Goal: Task Accomplishment & Management: Manage account settings

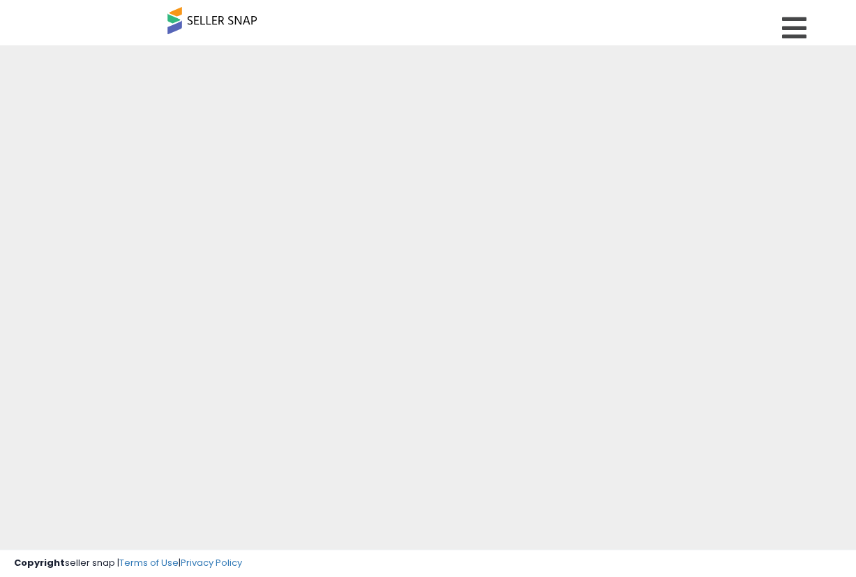
click at [0, 0] on span "Sebago Foods" at bounding box center [0, 0] width 0 height 0
click at [0, 0] on p "Sebago Foods" at bounding box center [0, 0] width 0 height 0
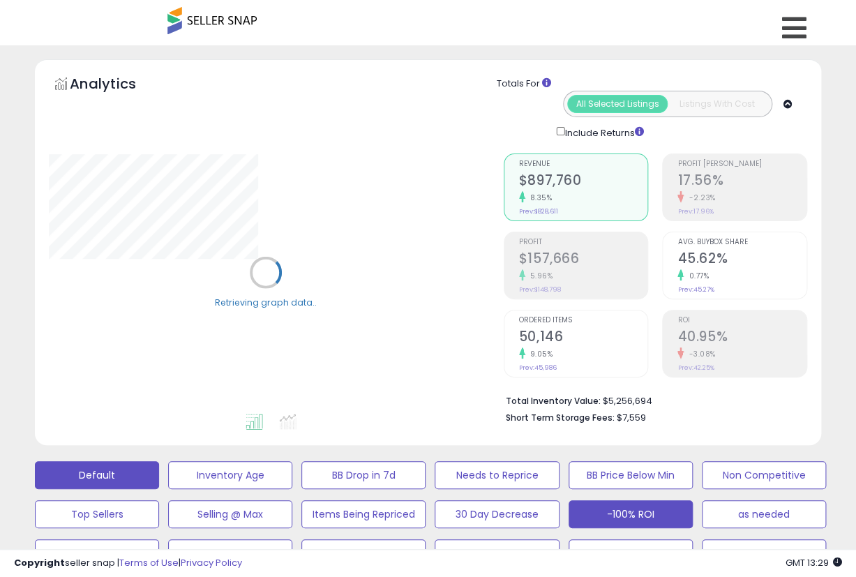
click at [105, 461] on button "Default" at bounding box center [97, 475] width 124 height 28
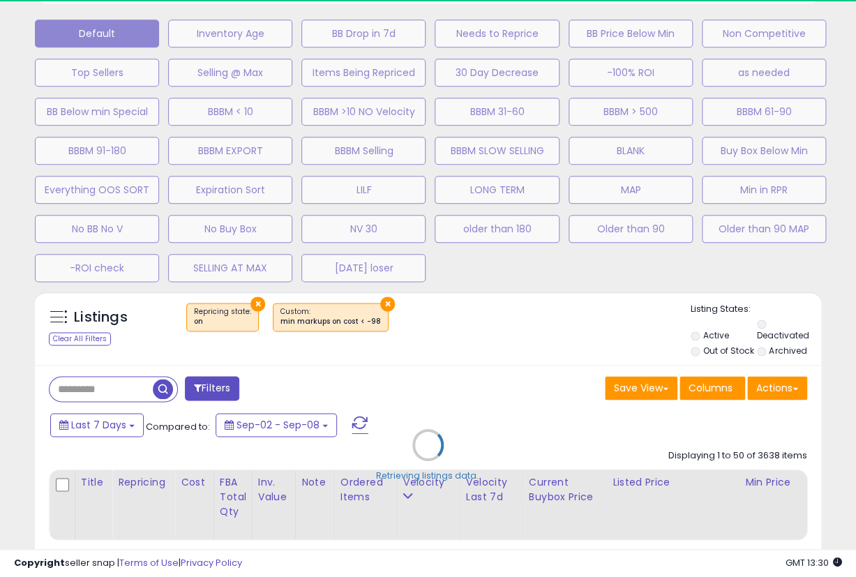
scroll to position [465, 0]
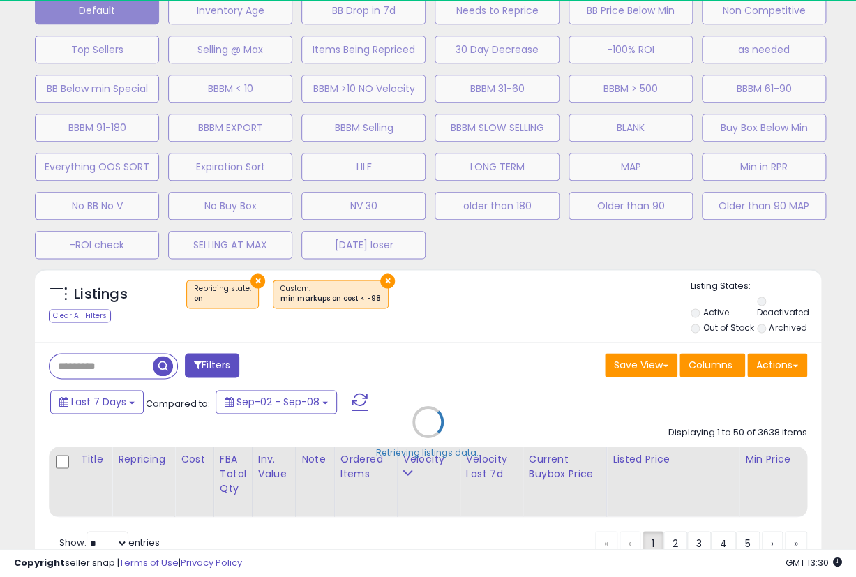
click at [789, 310] on div "Retrieving listings data.." at bounding box center [428, 432] width 808 height 343
click at [765, 309] on div "Retrieving listings data.." at bounding box center [428, 432] width 808 height 343
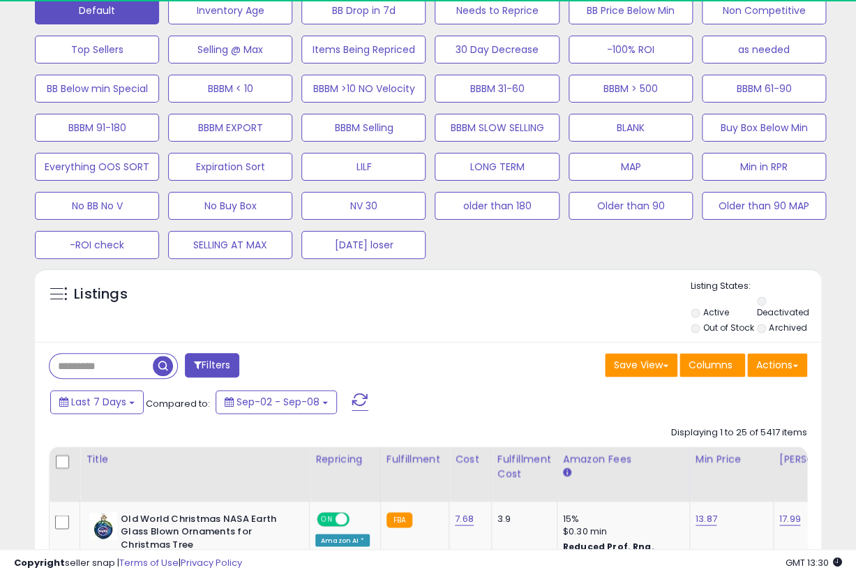
select select "**"
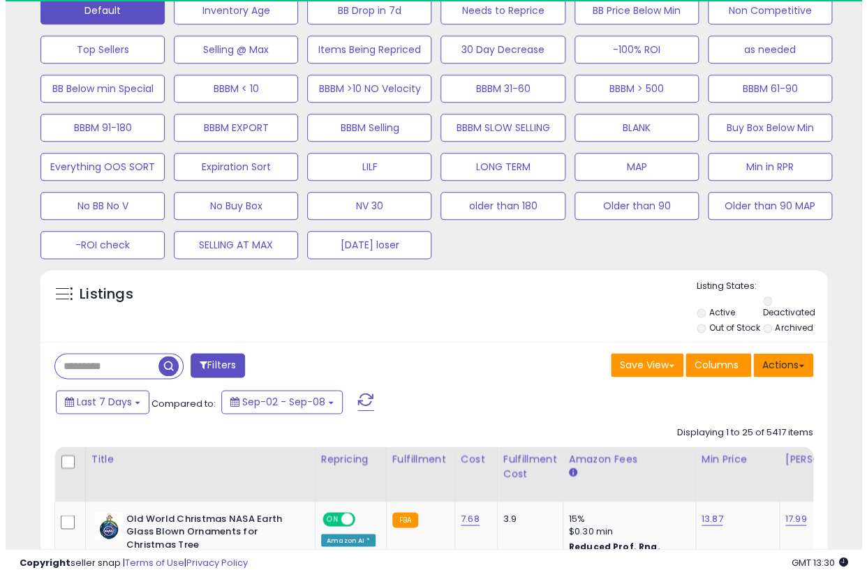
scroll to position [286, 454]
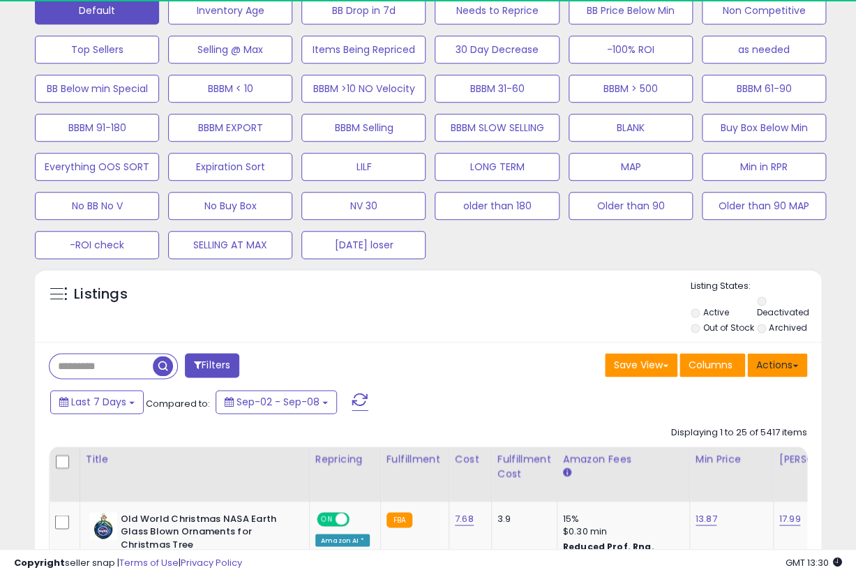
click at [778, 353] on button "Actions" at bounding box center [778, 365] width 60 height 24
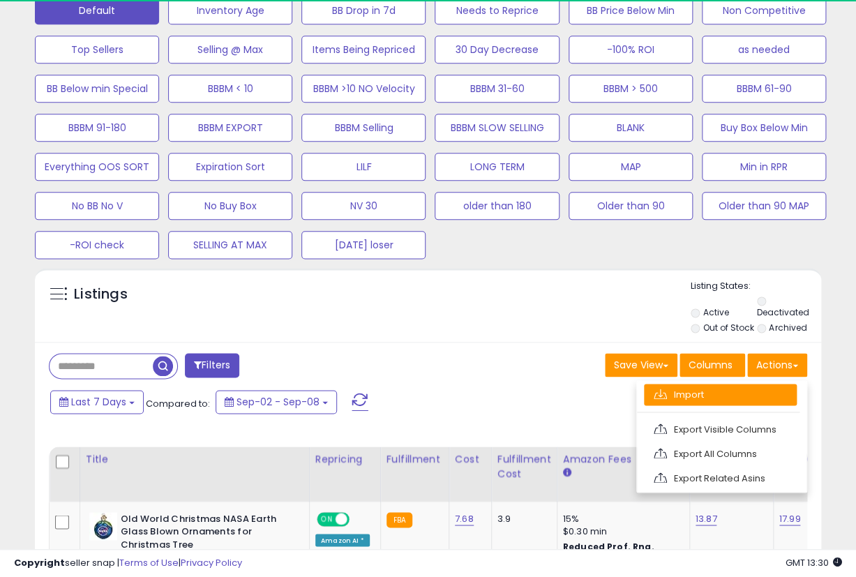
click at [722, 384] on link "Import" at bounding box center [720, 395] width 153 height 22
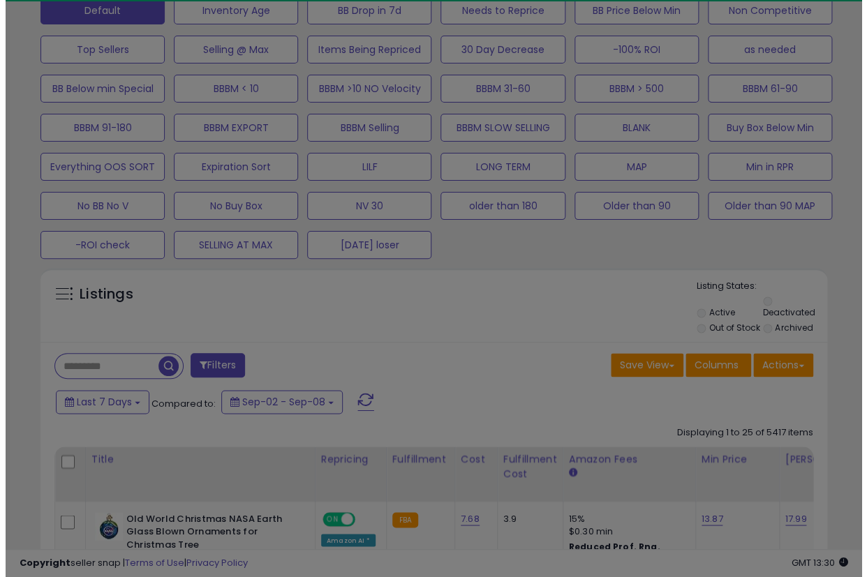
scroll to position [286, 461]
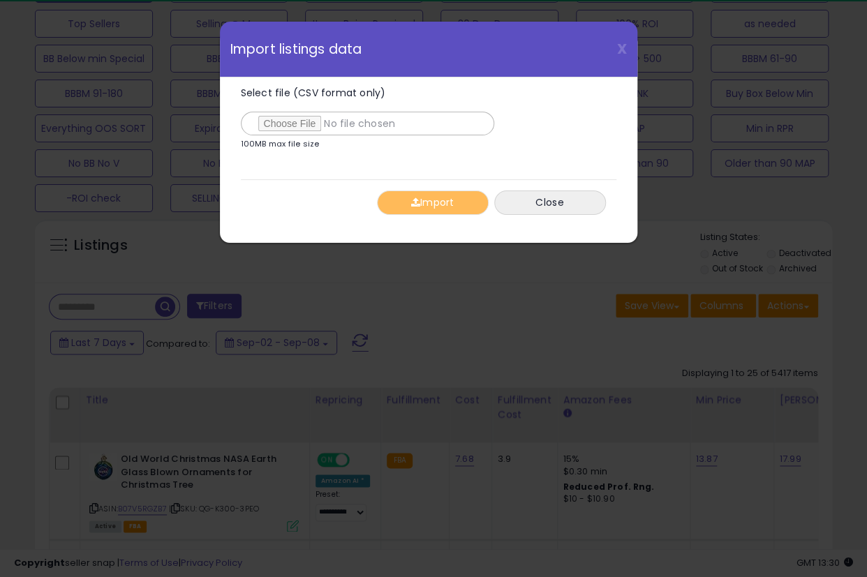
type input "**********"
click at [410, 199] on span "button" at bounding box center [414, 203] width 9 height 10
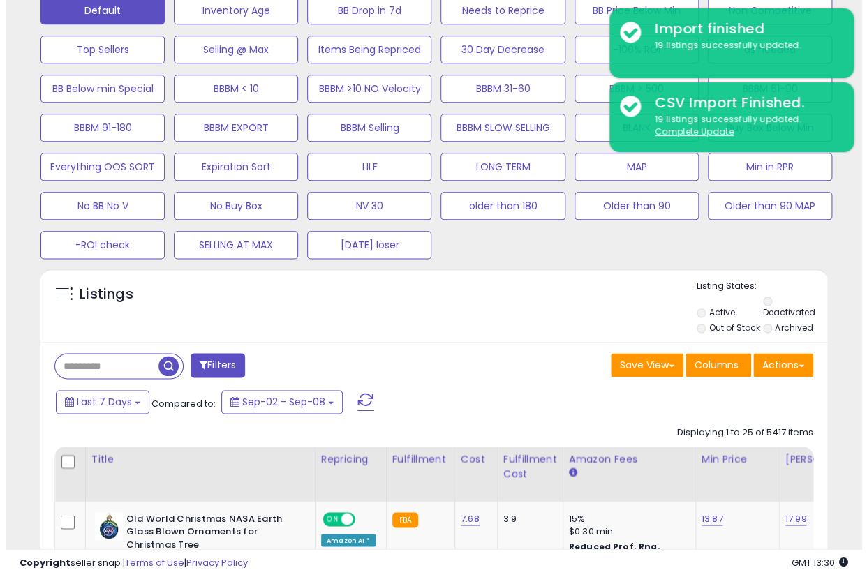
scroll to position [232, 0]
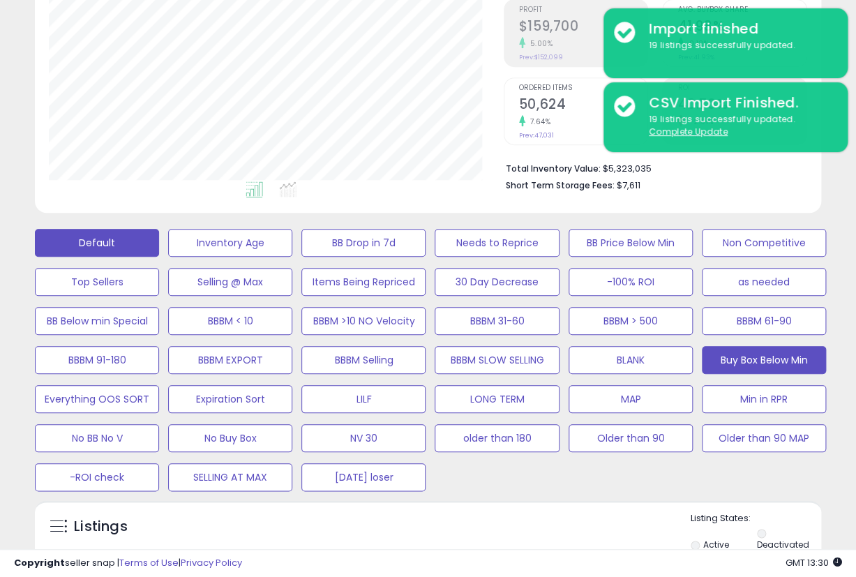
click at [782, 346] on button "Buy Box Below Min" at bounding box center [764, 360] width 124 height 28
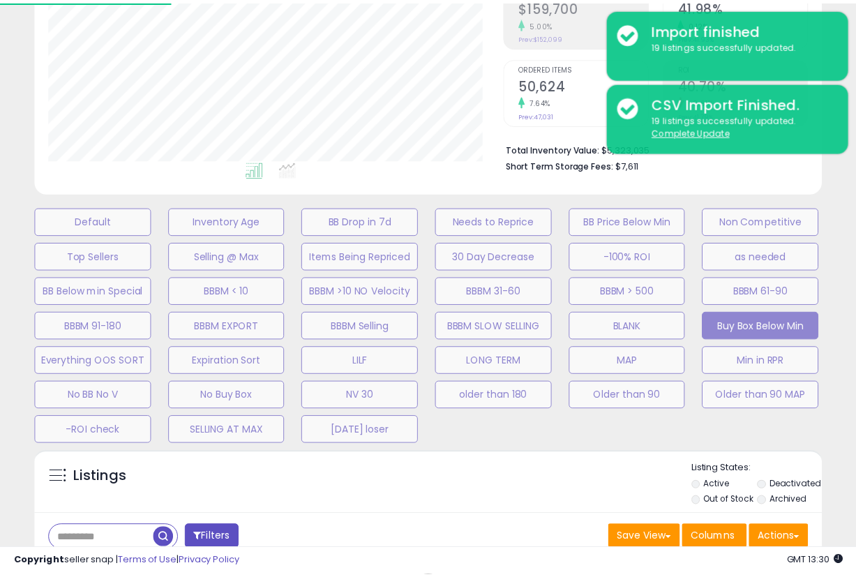
scroll to position [286, 461]
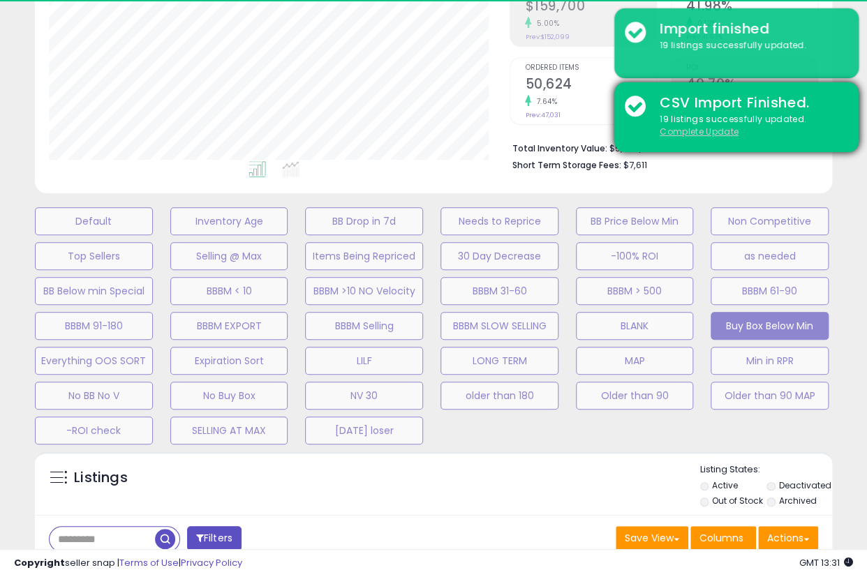
click at [697, 132] on u "Complete Update" at bounding box center [699, 132] width 79 height 12
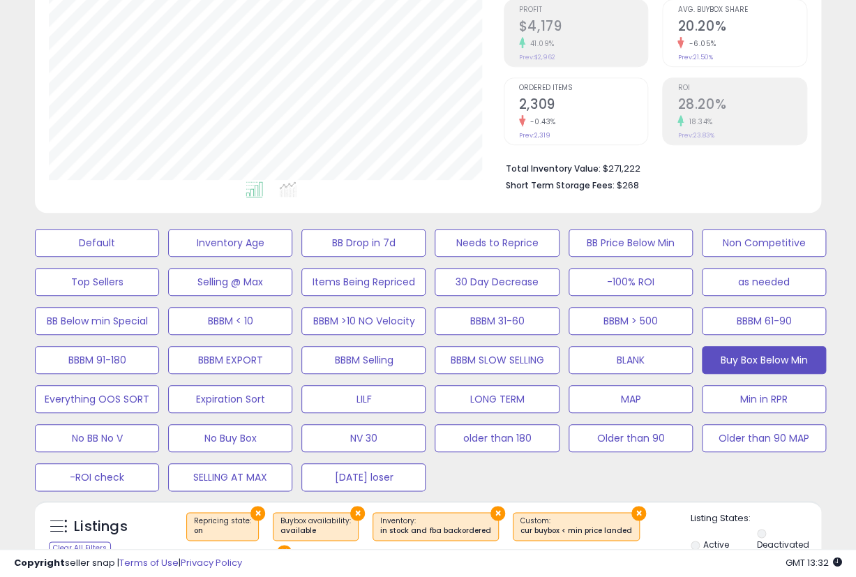
scroll to position [465, 0]
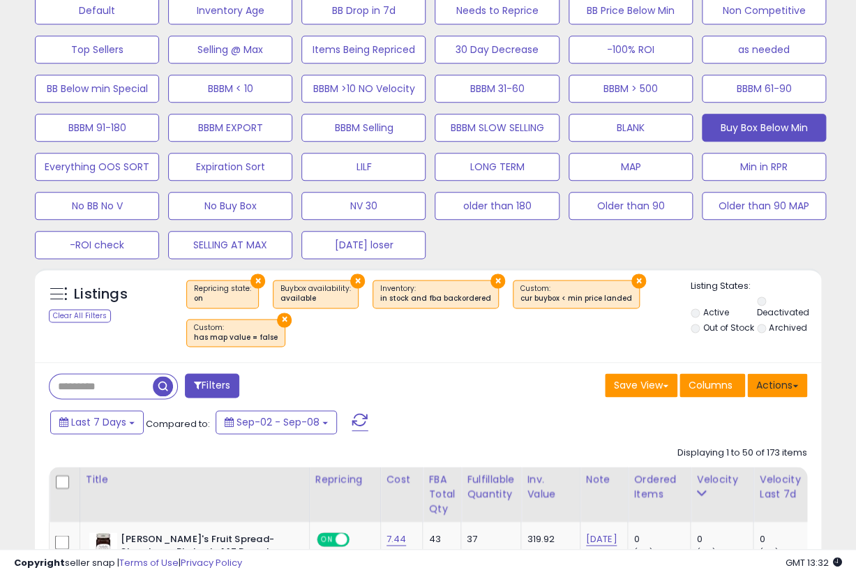
click at [784, 373] on button "Actions" at bounding box center [778, 385] width 60 height 24
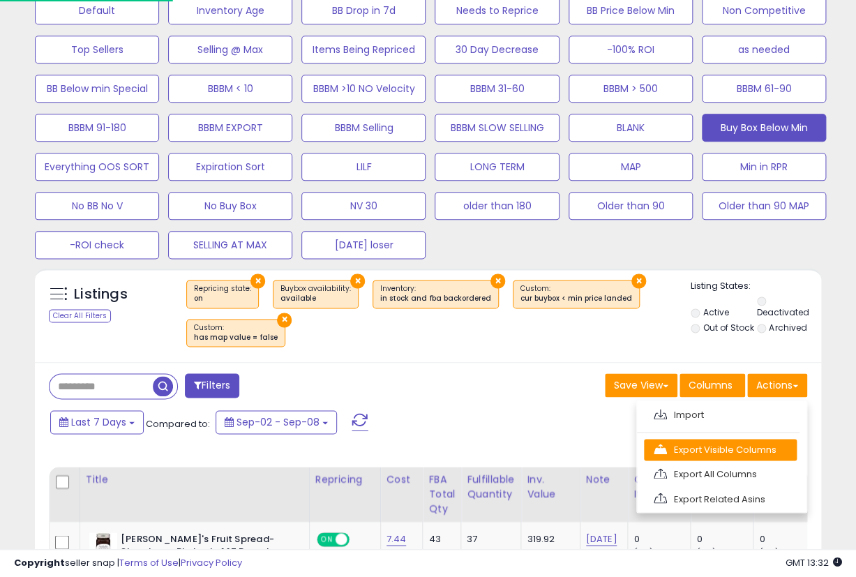
click at [764, 439] on link "Export Visible Columns" at bounding box center [720, 450] width 153 height 22
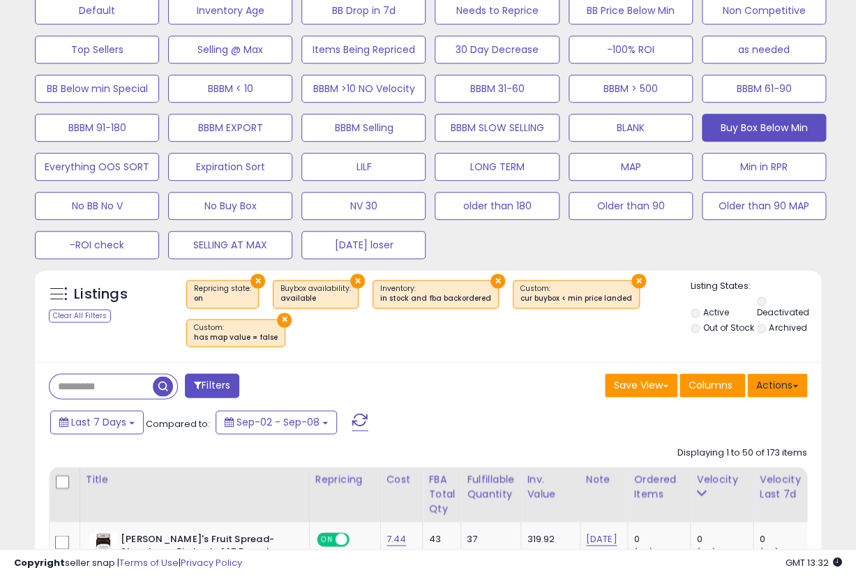
click at [792, 373] on button "Actions" at bounding box center [778, 385] width 60 height 24
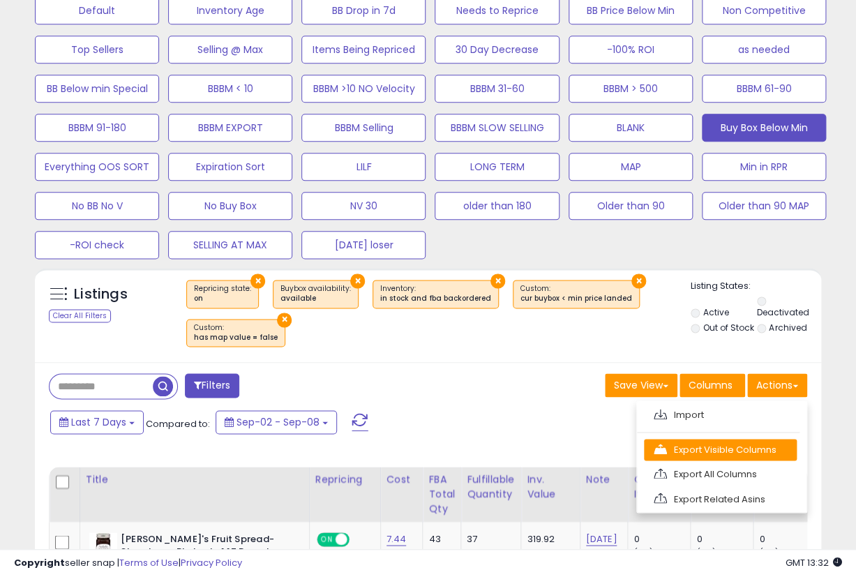
click at [745, 439] on link "Export Visible Columns" at bounding box center [720, 450] width 153 height 22
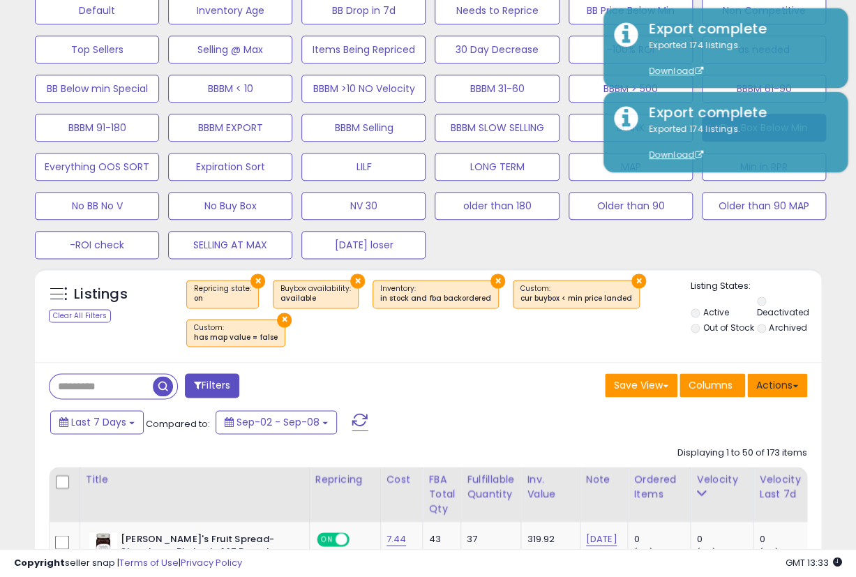
click at [788, 373] on button "Actions" at bounding box center [778, 385] width 60 height 24
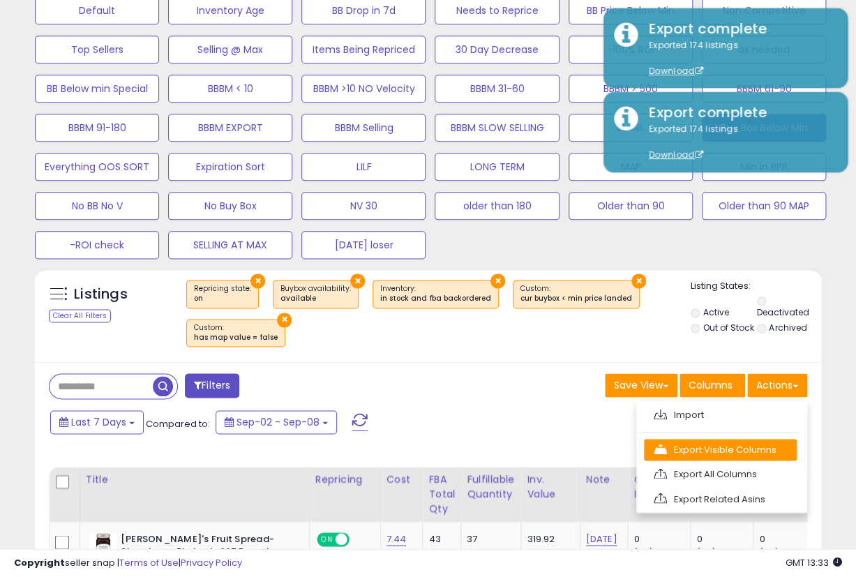
click at [729, 439] on link "Export Visible Columns" at bounding box center [720, 450] width 153 height 22
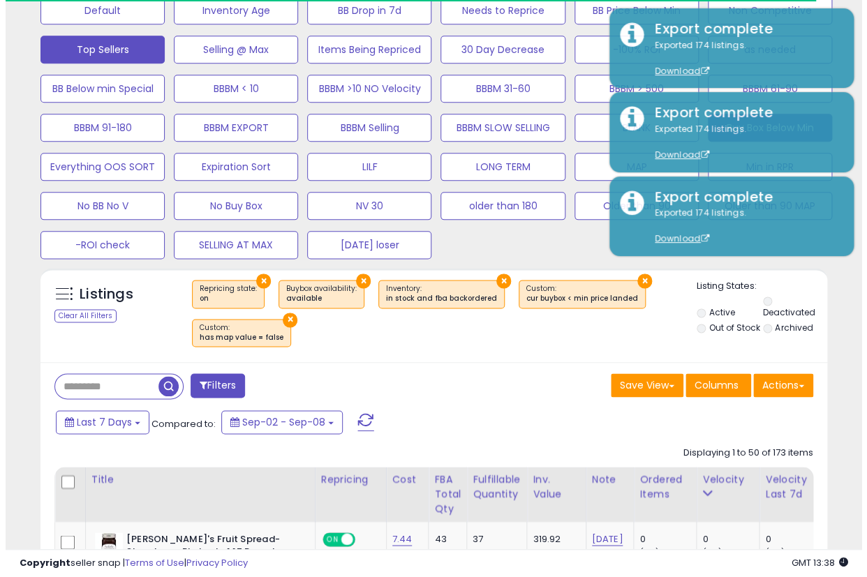
scroll to position [232, 0]
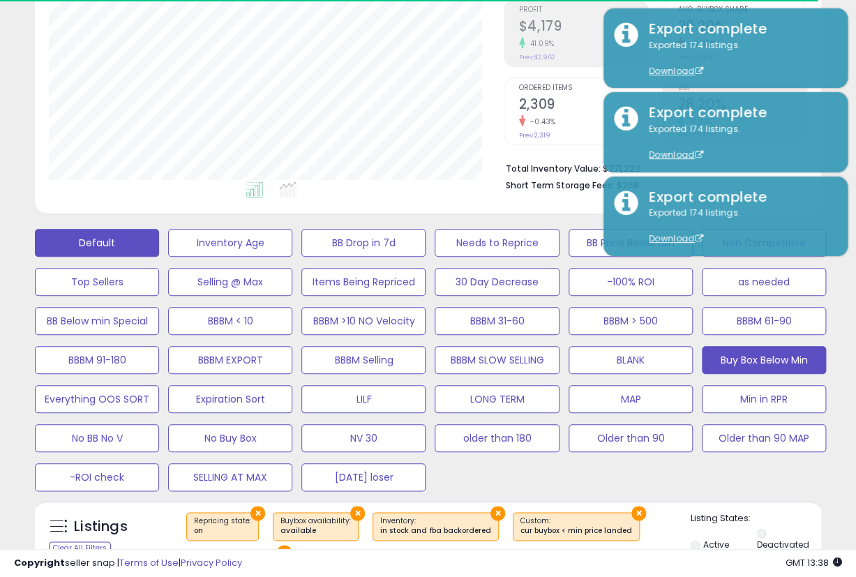
click at [123, 229] on button "Default" at bounding box center [97, 243] width 124 height 28
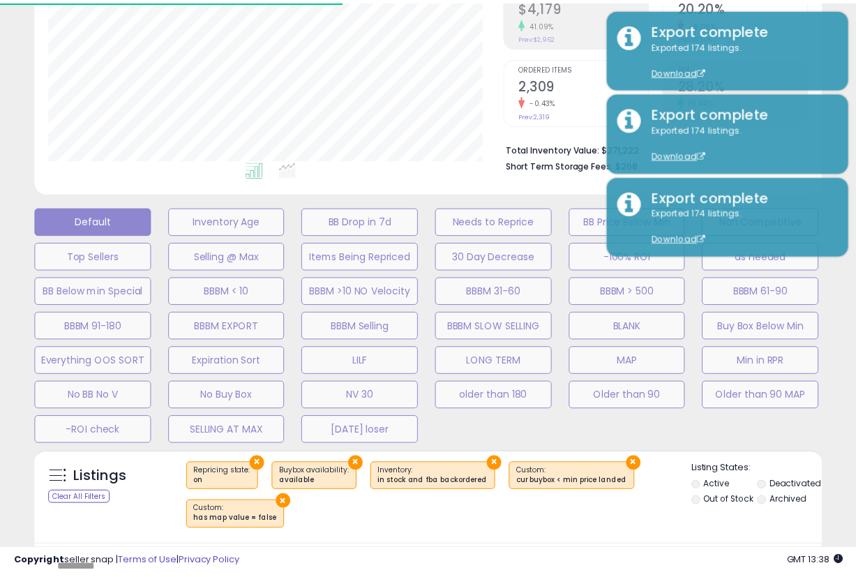
scroll to position [286, 461]
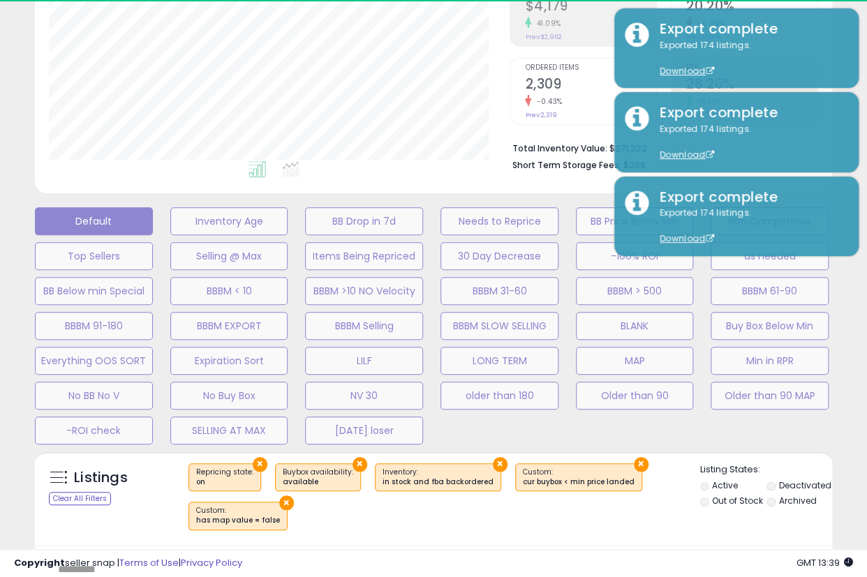
select select "**"
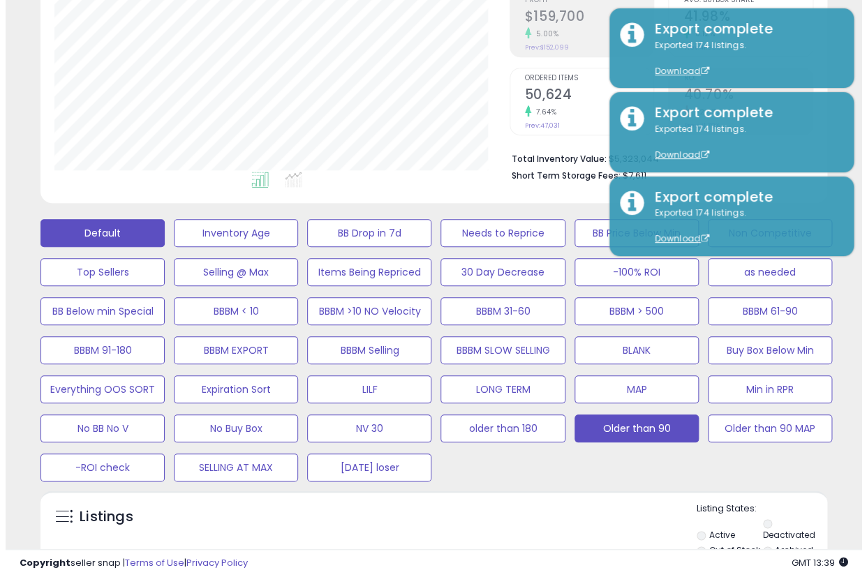
scroll to position [232, 0]
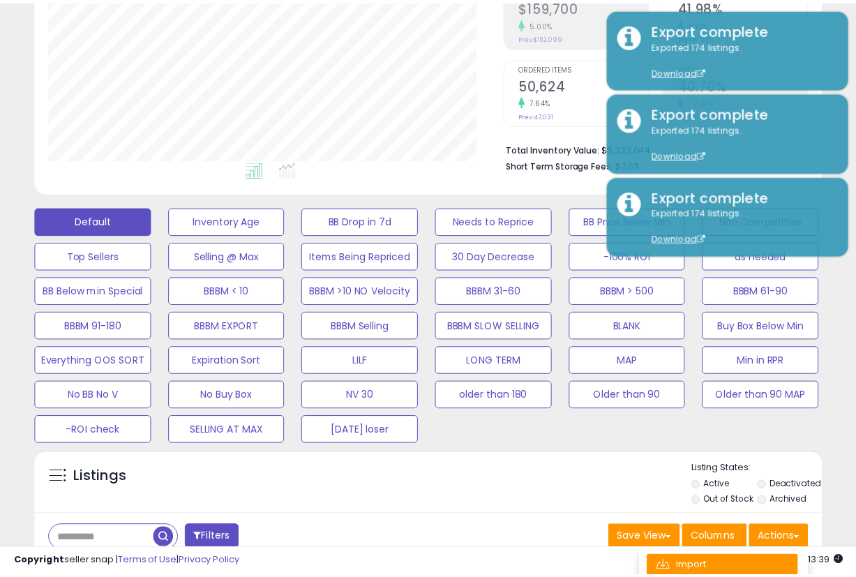
scroll to position [286, 461]
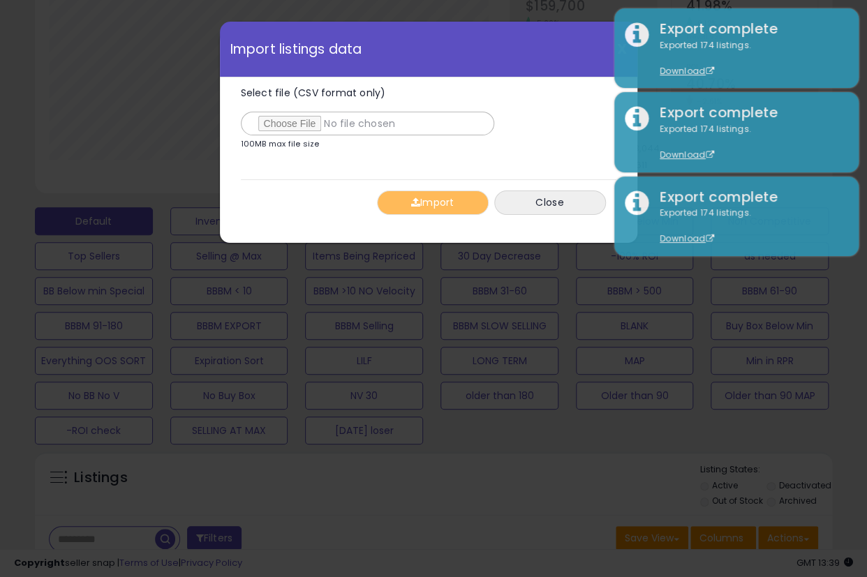
type input "**********"
click at [422, 201] on button "Import" at bounding box center [433, 203] width 112 height 24
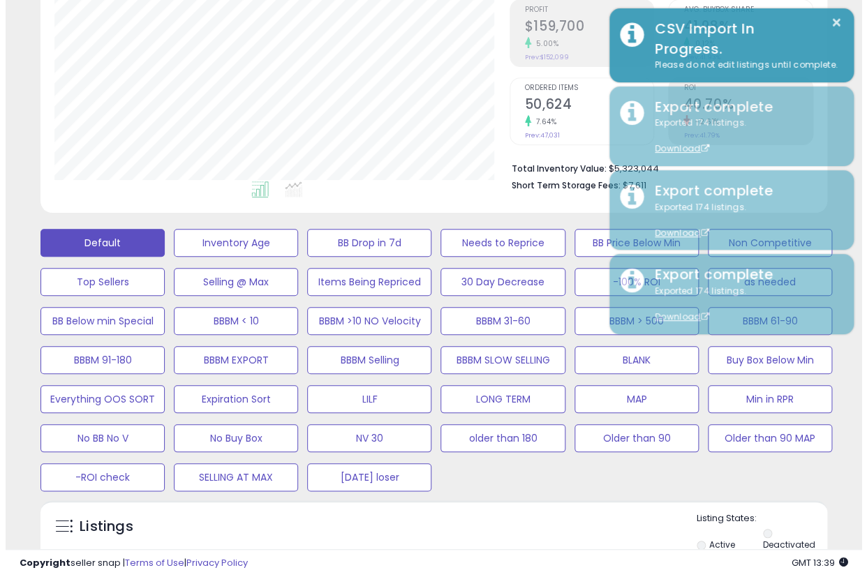
scroll to position [697689, 697520]
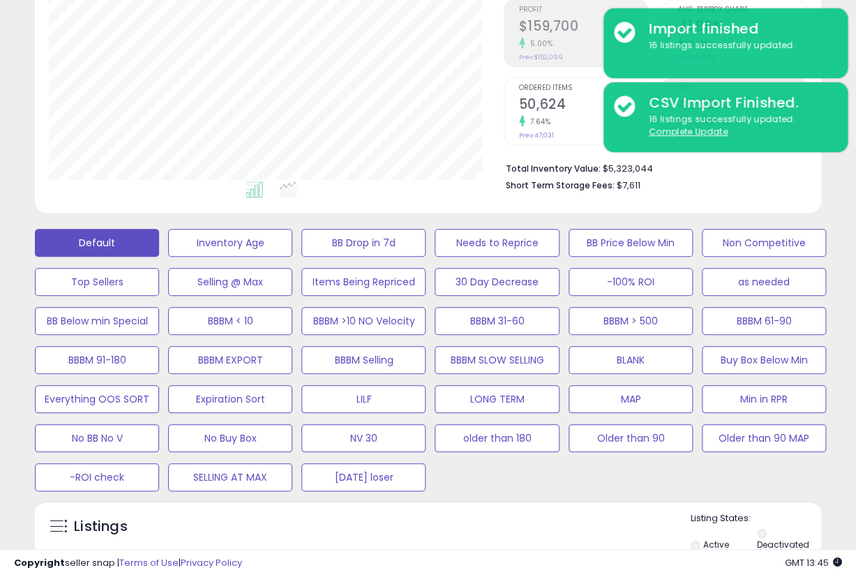
drag, startPoint x: 510, startPoint y: 505, endPoint x: 526, endPoint y: 498, distance: 17.8
click at [510, 512] on div "Listings" at bounding box center [428, 540] width 787 height 57
click at [752, 268] on button "as needed" at bounding box center [764, 282] width 124 height 28
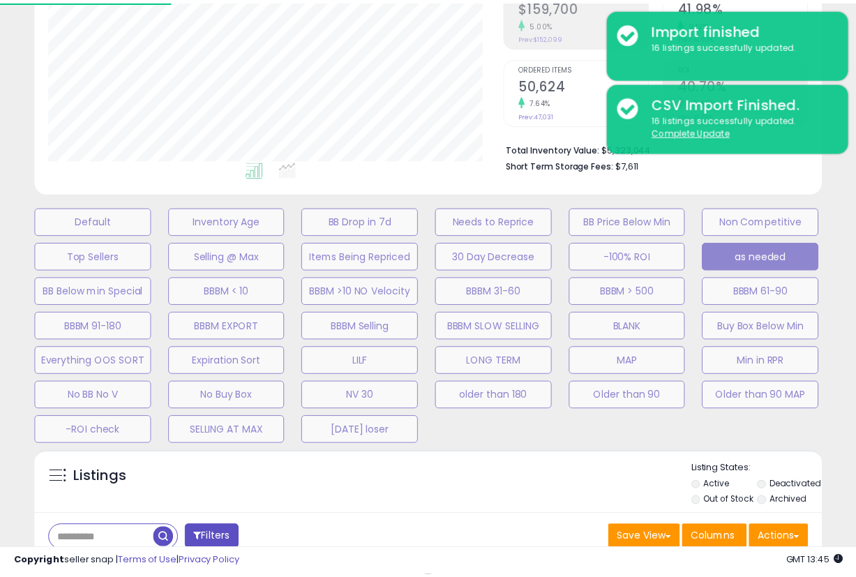
scroll to position [286, 461]
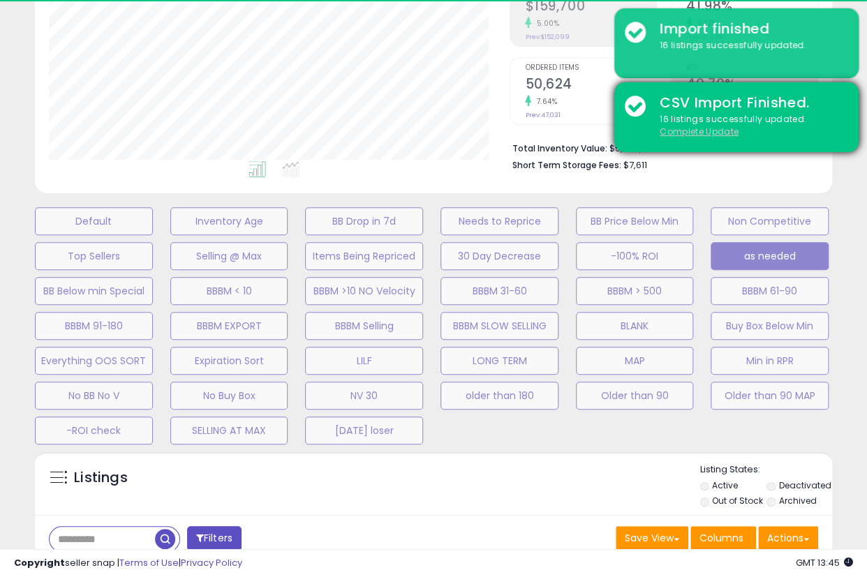
click at [670, 128] on u "Complete Update" at bounding box center [699, 132] width 79 height 12
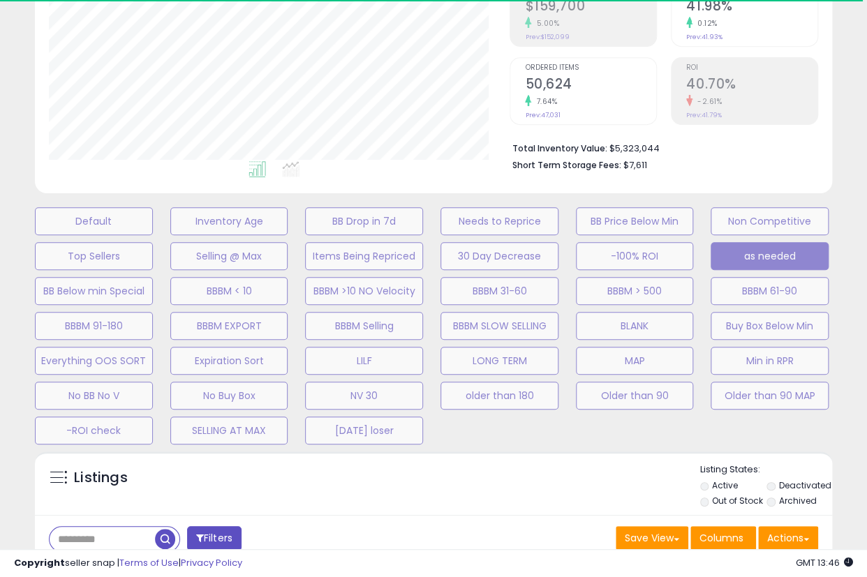
select select "**"
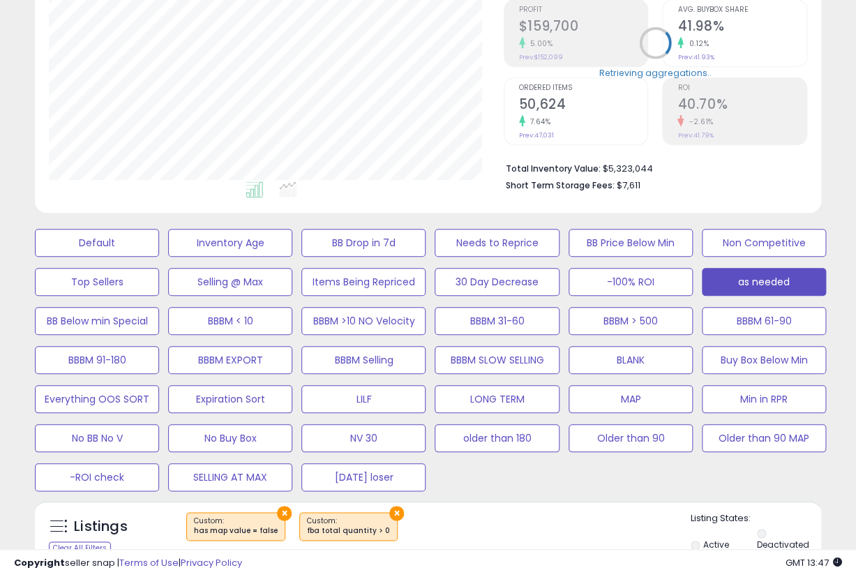
scroll to position [286, 454]
click at [563, 512] on div "× ×" at bounding box center [430, 531] width 522 height 39
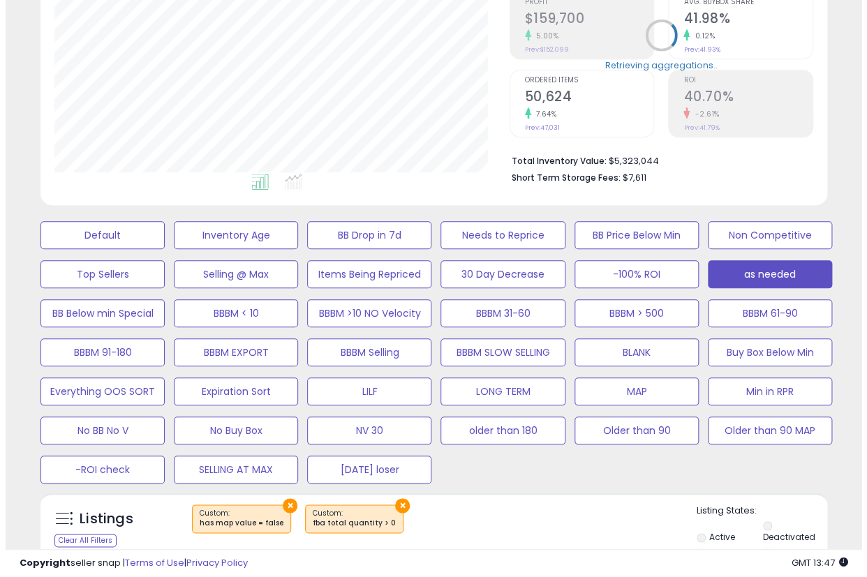
scroll to position [465, 0]
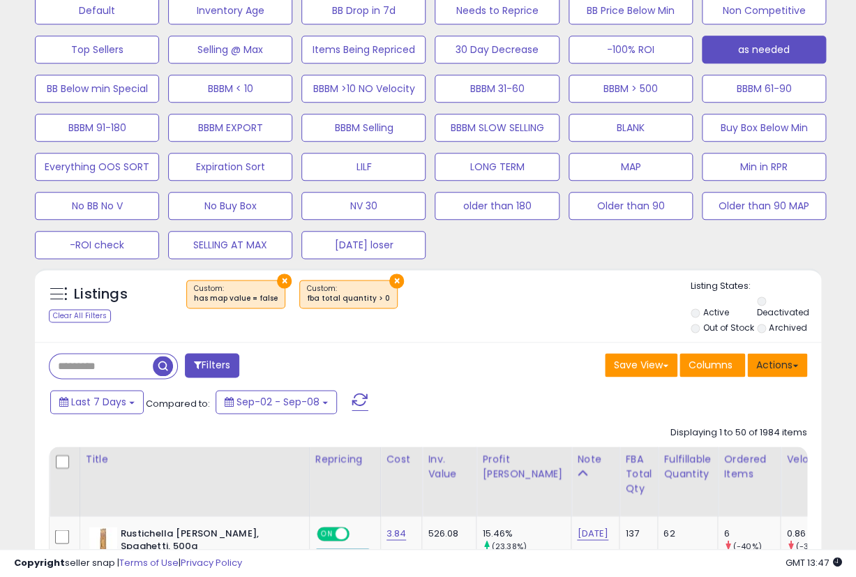
click at [777, 353] on button "Actions" at bounding box center [778, 365] width 60 height 24
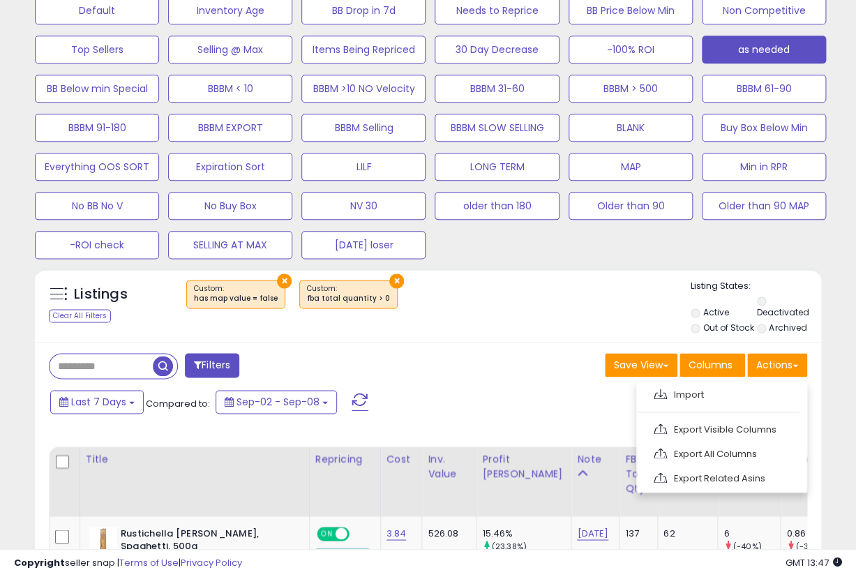
click at [721, 468] on link "Export Related Asins" at bounding box center [720, 479] width 153 height 22
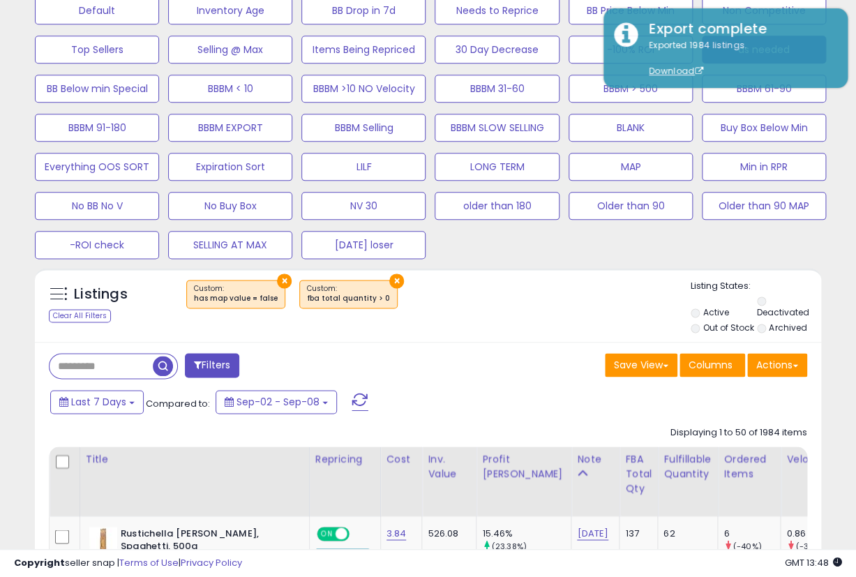
click at [641, 153] on button "MAP" at bounding box center [631, 167] width 124 height 28
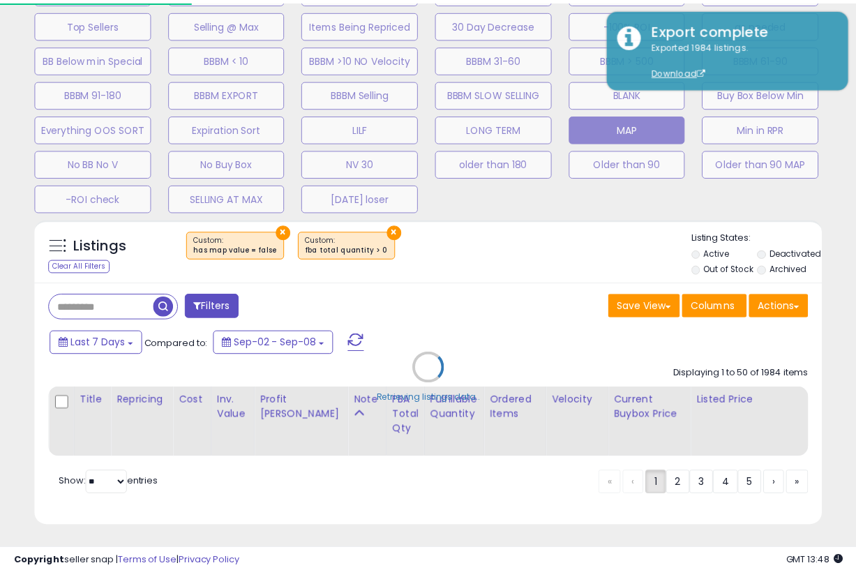
scroll to position [286, 461]
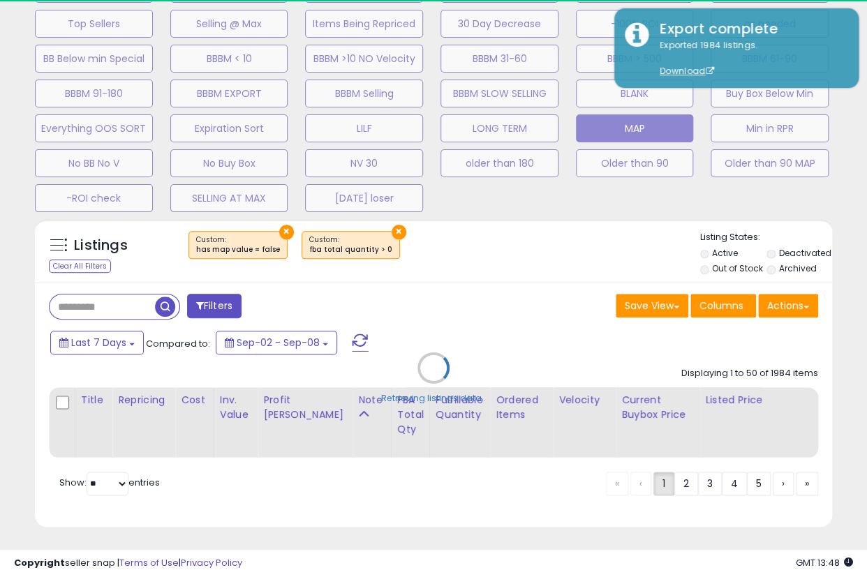
click at [794, 306] on div "Retrieving listings data.." at bounding box center [433, 378] width 818 height 332
click at [793, 300] on div "Retrieving listings data.." at bounding box center [433, 378] width 818 height 332
click at [807, 311] on div "Retrieving listings data.." at bounding box center [433, 378] width 818 height 332
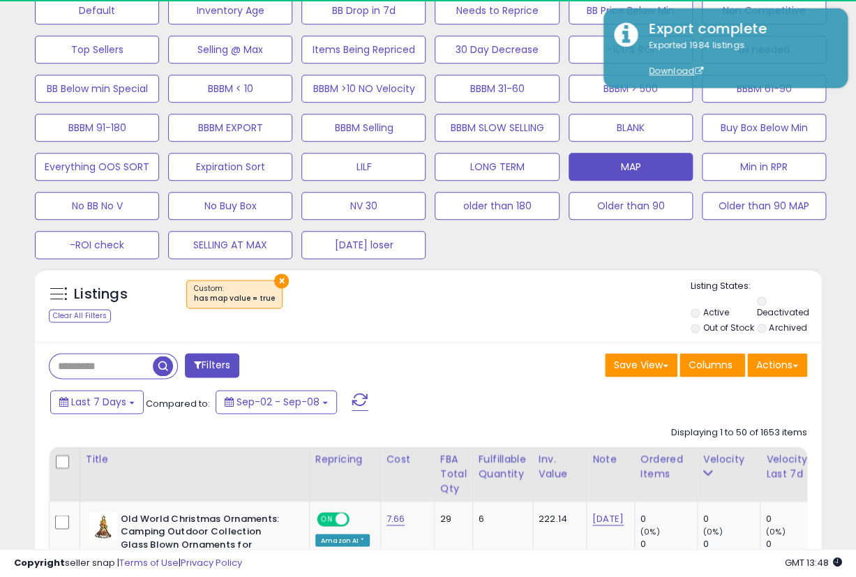
scroll to position [697689, 697520]
click at [804, 353] on button "Actions" at bounding box center [778, 365] width 60 height 24
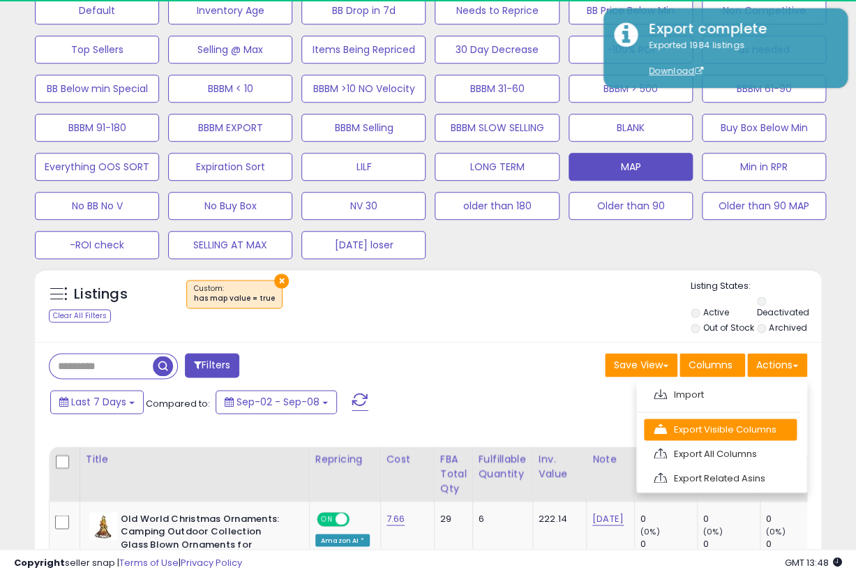
click at [729, 419] on link "Export Visible Columns" at bounding box center [720, 430] width 153 height 22
